Goal: Transaction & Acquisition: Purchase product/service

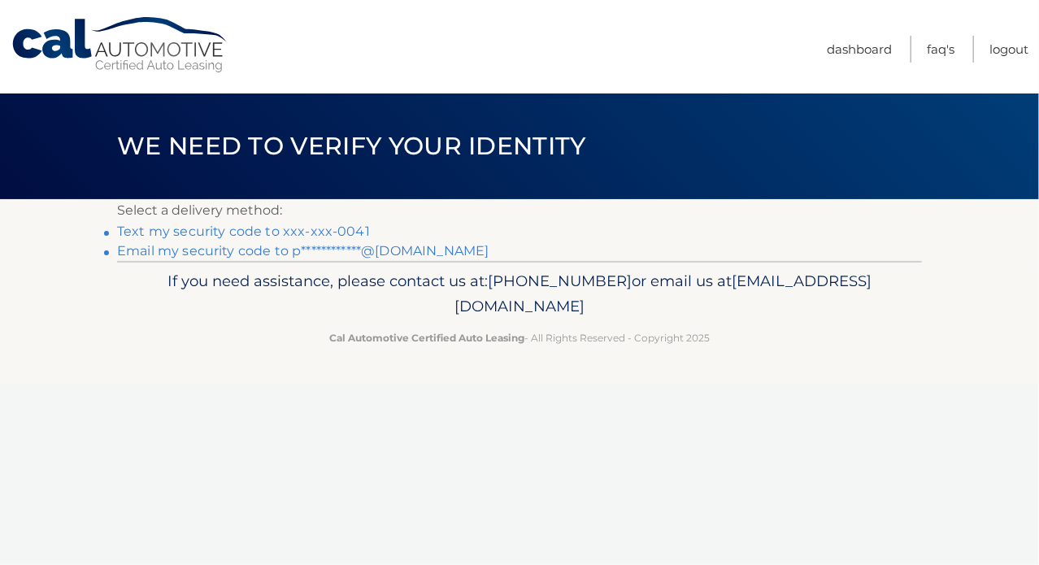
click at [208, 250] on link "**********" at bounding box center [302, 250] width 371 height 15
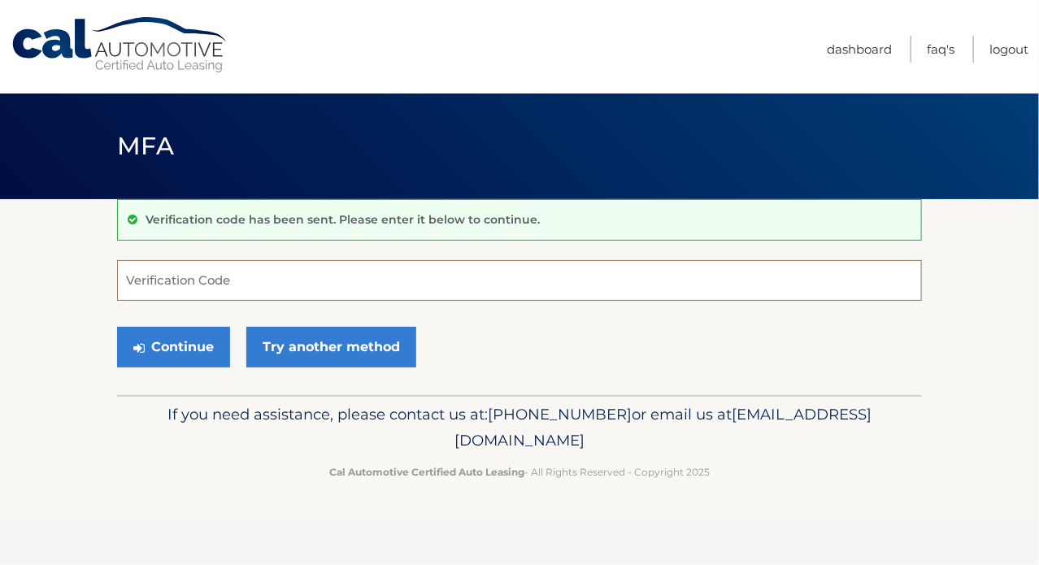
click at [251, 275] on input "Verification Code" at bounding box center [519, 280] width 805 height 41
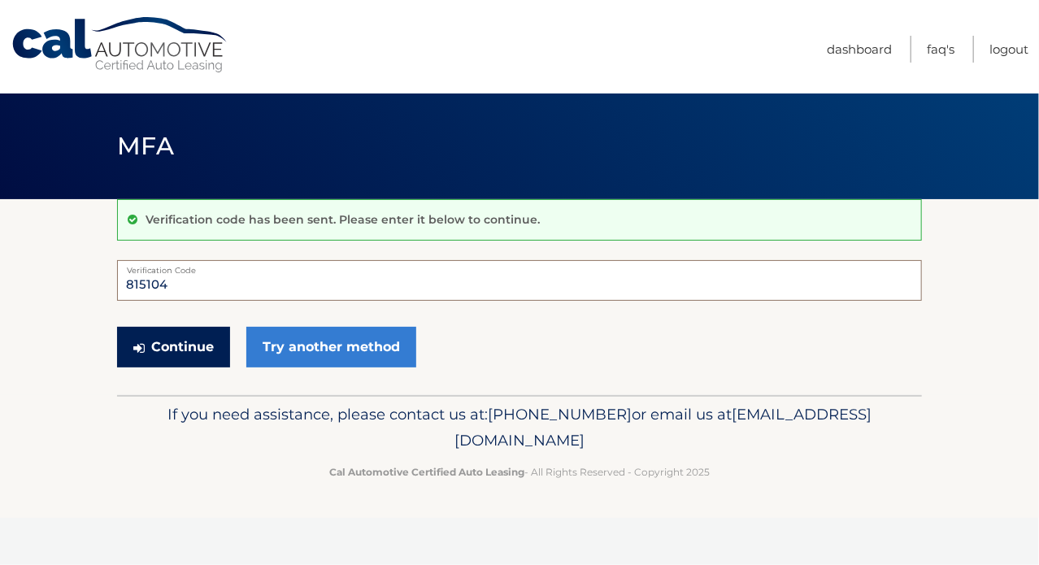
type input "815104"
click at [167, 357] on button "Continue" at bounding box center [173, 347] width 113 height 41
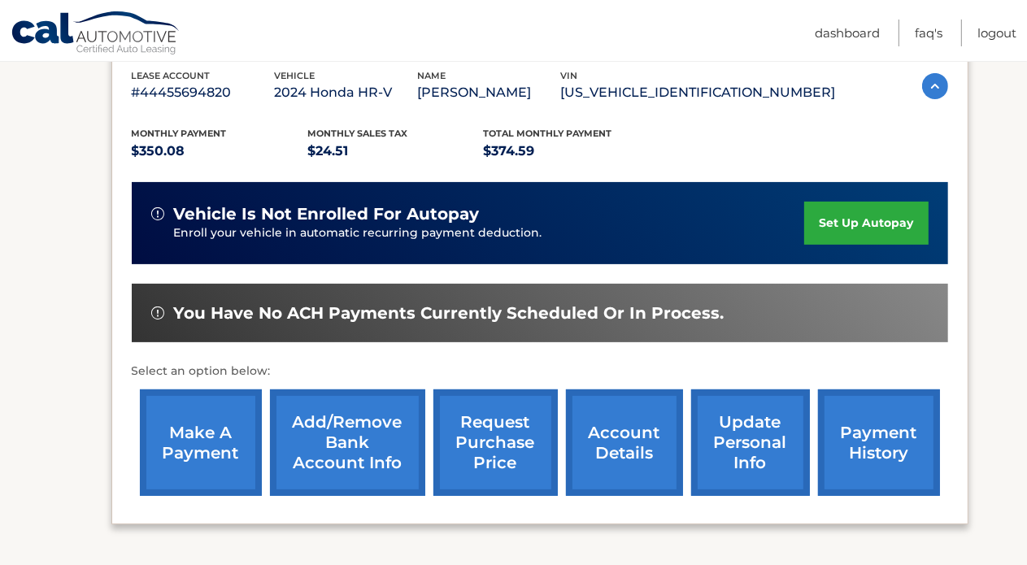
scroll to position [325, 0]
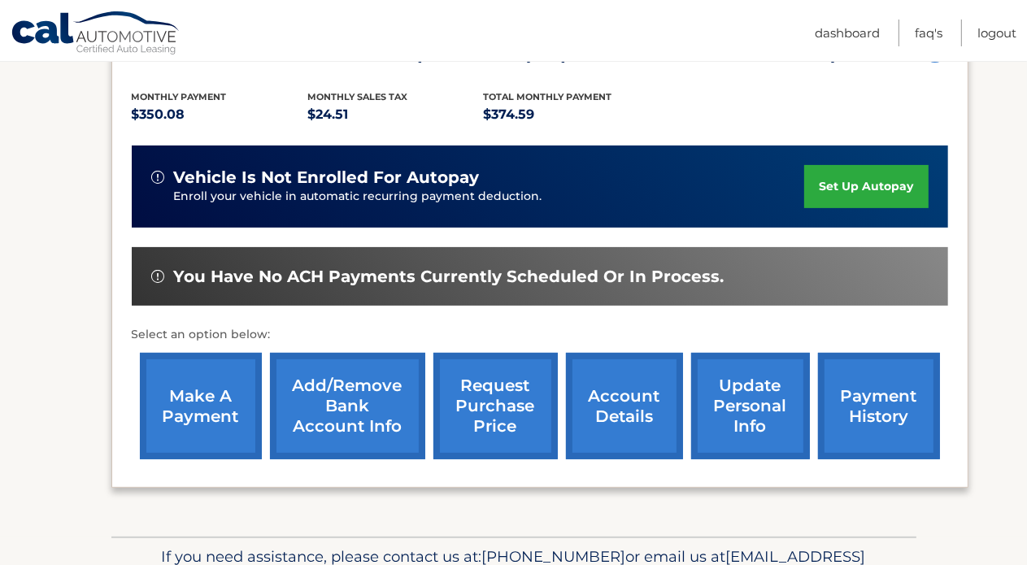
click at [211, 392] on link "make a payment" at bounding box center [201, 406] width 122 height 106
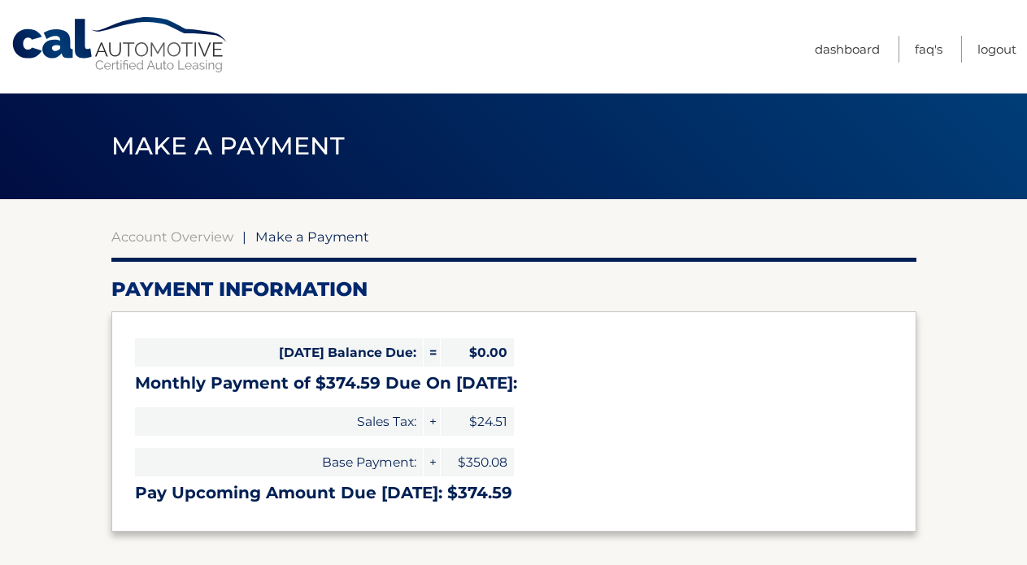
select select "YmI5MDg4YTYtNTFiMS00ZWJhLWJhNzUtMjEyMGUzNDhiNDUy"
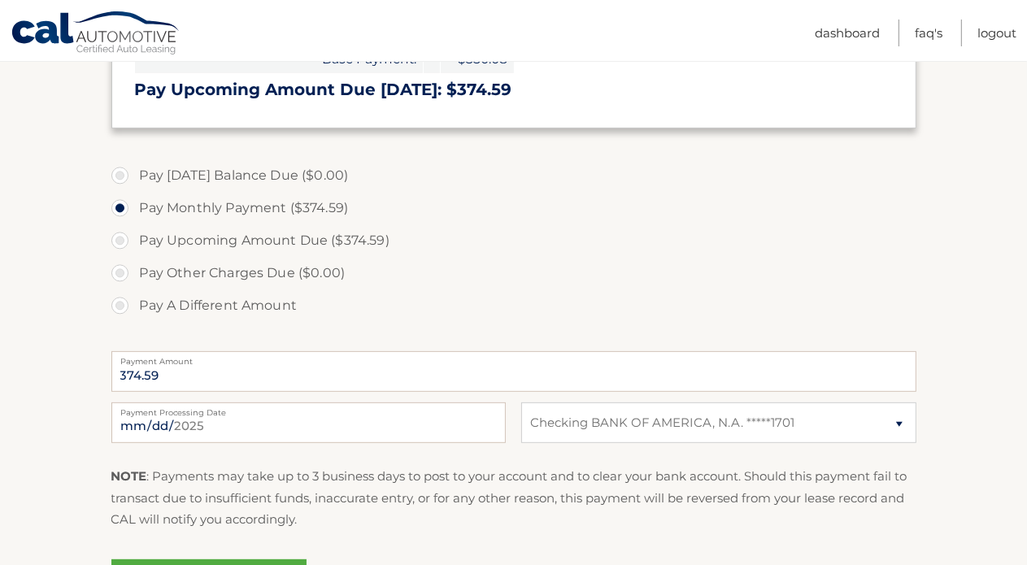
scroll to position [406, 0]
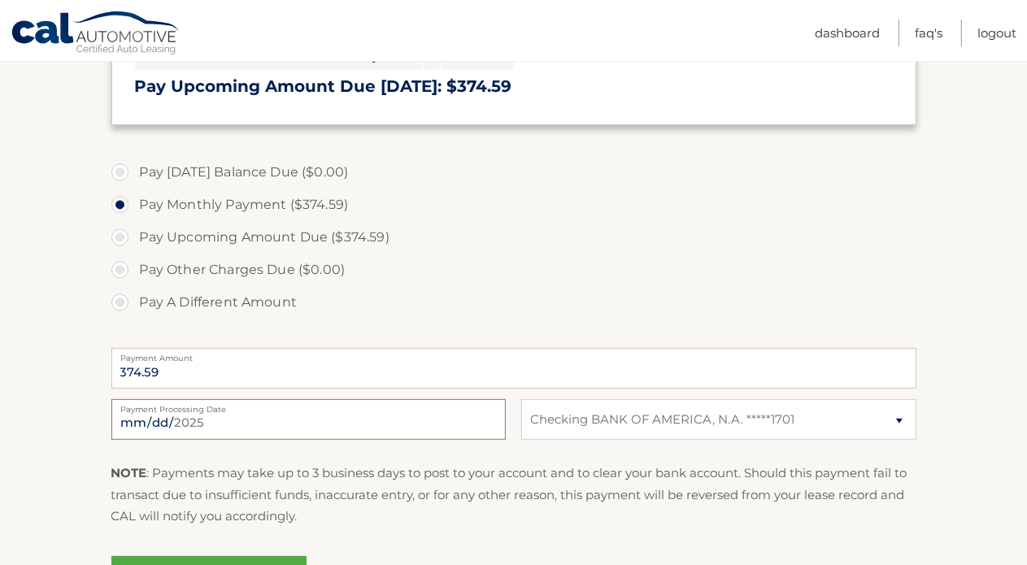
click at [442, 416] on input "2025-09-30" at bounding box center [308, 419] width 394 height 41
type input "2025-10-03"
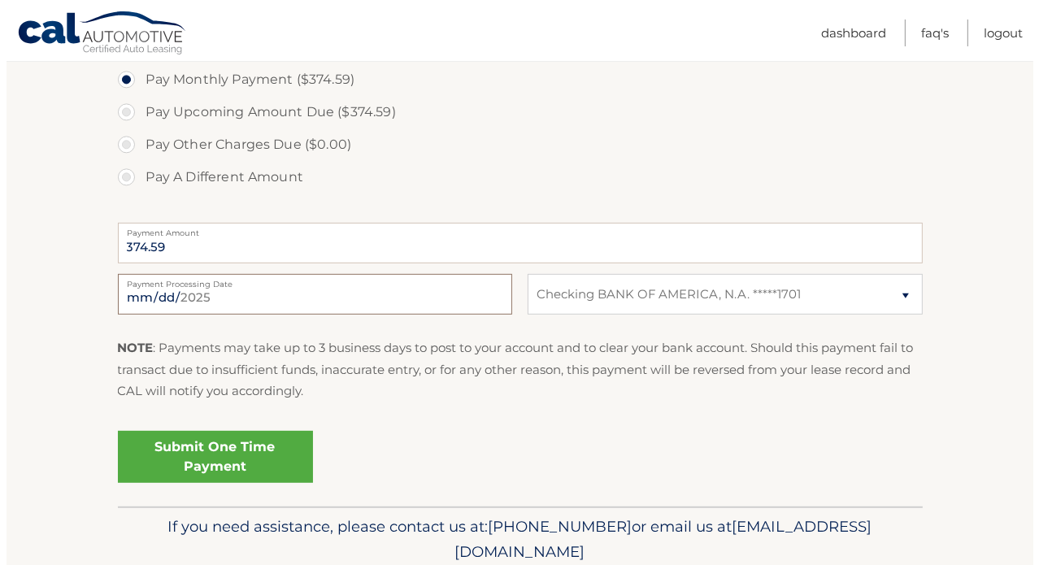
scroll to position [569, 0]
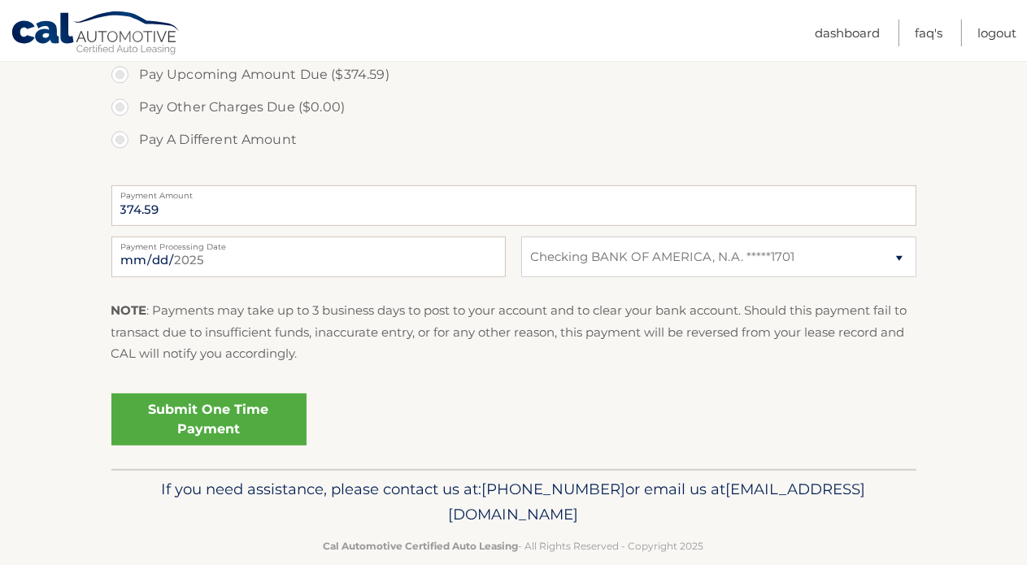
click at [209, 425] on link "Submit One Time Payment" at bounding box center [208, 419] width 195 height 52
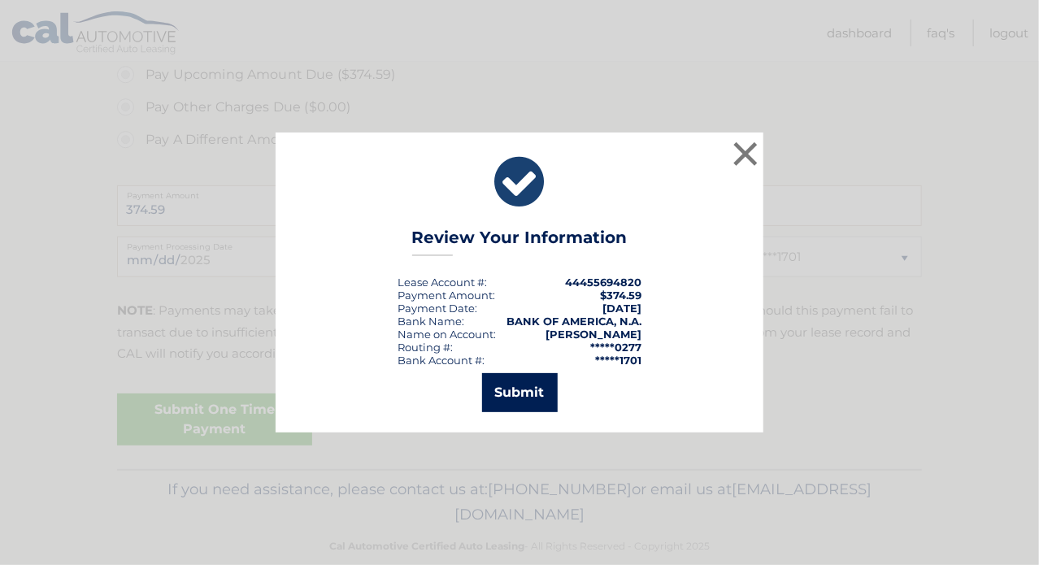
click at [529, 389] on button "Submit" at bounding box center [520, 392] width 76 height 39
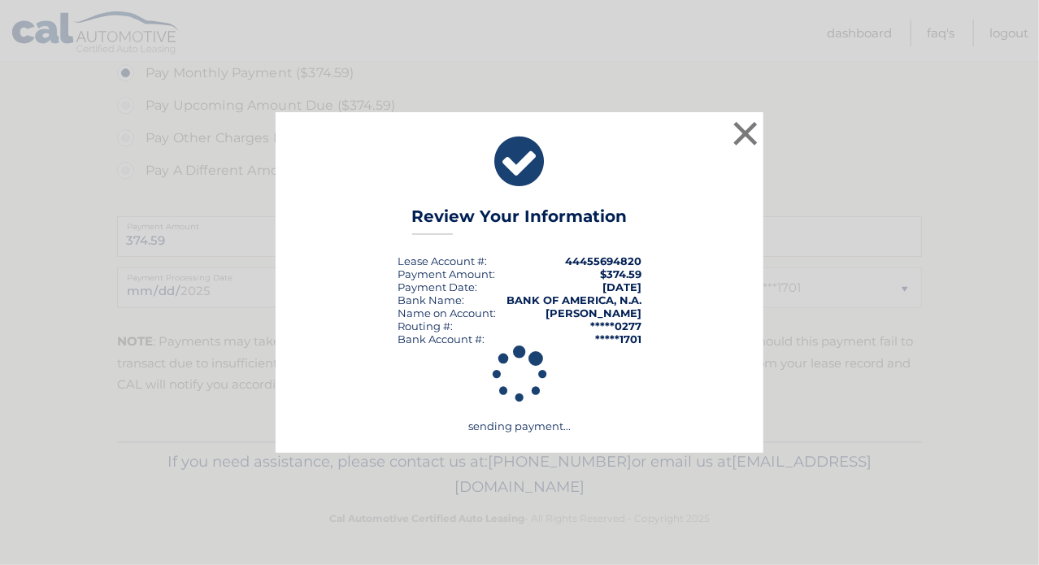
scroll to position [536, 0]
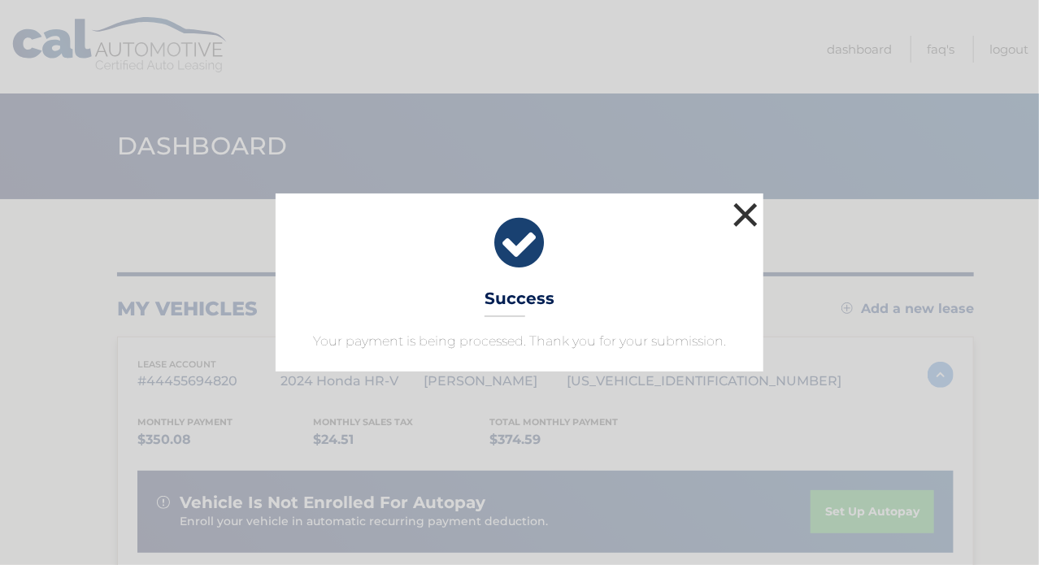
click at [742, 207] on button "×" at bounding box center [745, 214] width 33 height 33
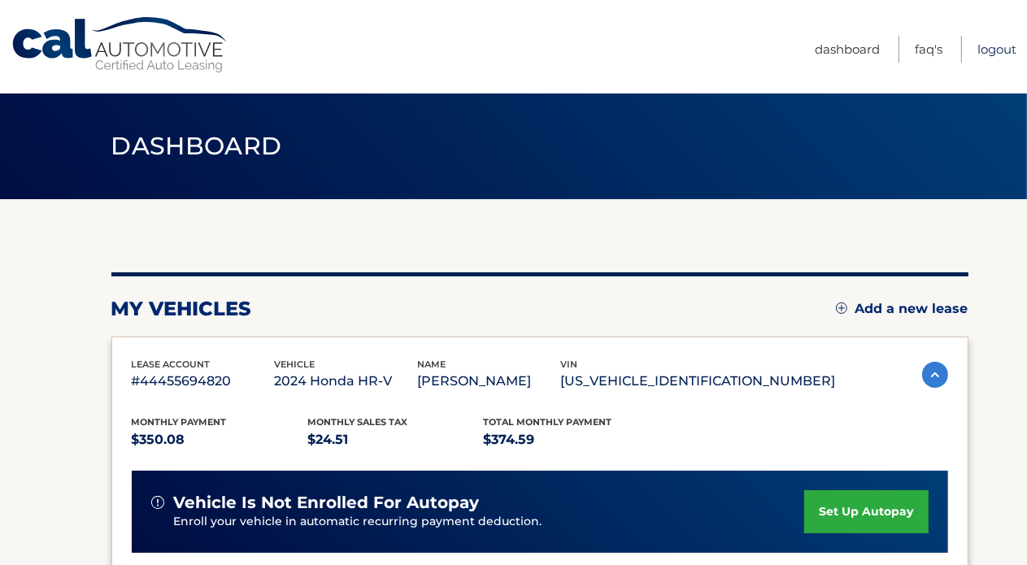
click at [988, 45] on link "Logout" at bounding box center [996, 49] width 39 height 27
